Goal: Transaction & Acquisition: Subscribe to service/newsletter

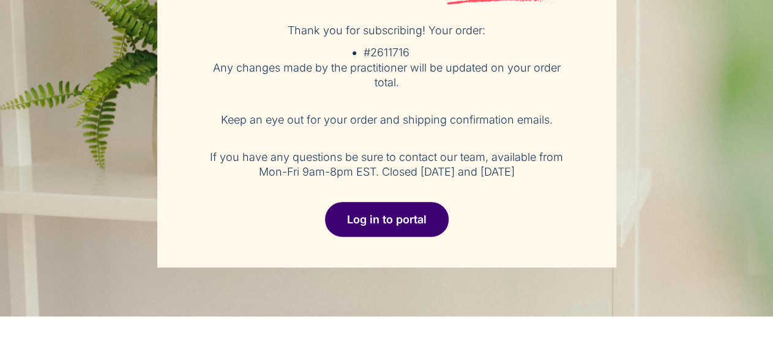
scroll to position [127, 0]
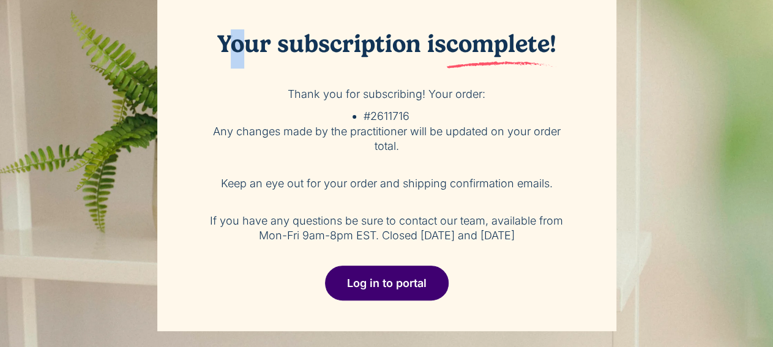
drag, startPoint x: 222, startPoint y: 46, endPoint x: 237, endPoint y: 64, distance: 23.0
click at [237, 64] on h2 "Your subscription is complete!" at bounding box center [386, 48] width 373 height 39
click at [288, 80] on div "Your subscription is complete! Thank you for subscribing! Your order: #2611716 …" at bounding box center [386, 155] width 459 height 351
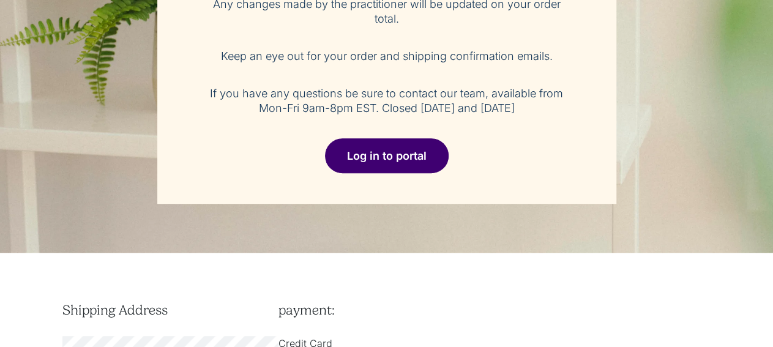
scroll to position [0, 0]
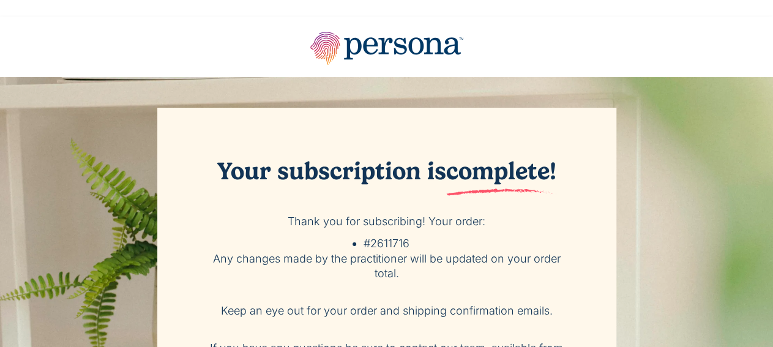
click at [220, 177] on h2 "Your subscription is complete!" at bounding box center [386, 176] width 373 height 39
drag, startPoint x: 220, startPoint y: 177, endPoint x: 252, endPoint y: 181, distance: 32.7
click at [252, 181] on h2 "Your subscription is complete!" at bounding box center [386, 176] width 373 height 39
click at [267, 180] on h2 "Your subscription is complete!" at bounding box center [386, 176] width 373 height 39
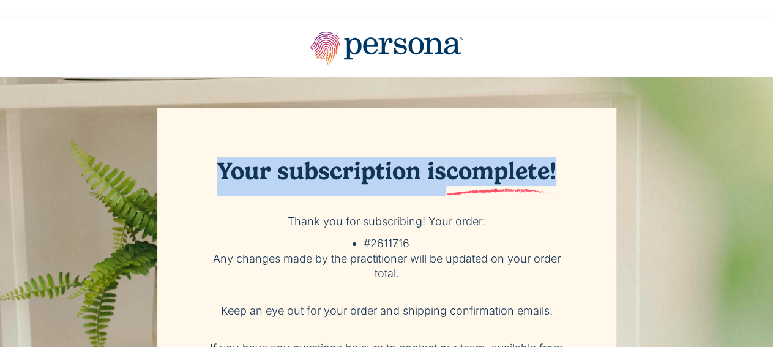
drag, startPoint x: 214, startPoint y: 176, endPoint x: 571, endPoint y: 166, distance: 357.4
click at [571, 166] on h2 "Your subscription is complete!" at bounding box center [386, 176] width 373 height 39
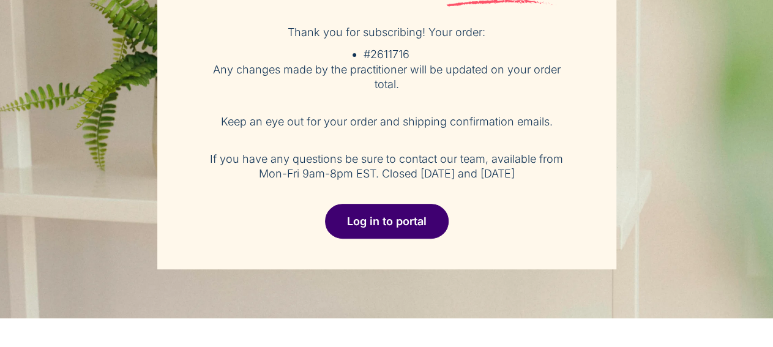
scroll to position [191, 0]
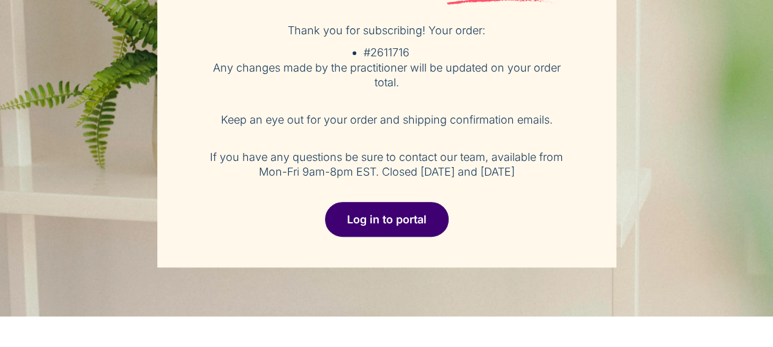
click at [384, 224] on link "Log in to portal" at bounding box center [387, 219] width 124 height 35
